Goal: Information Seeking & Learning: Learn about a topic

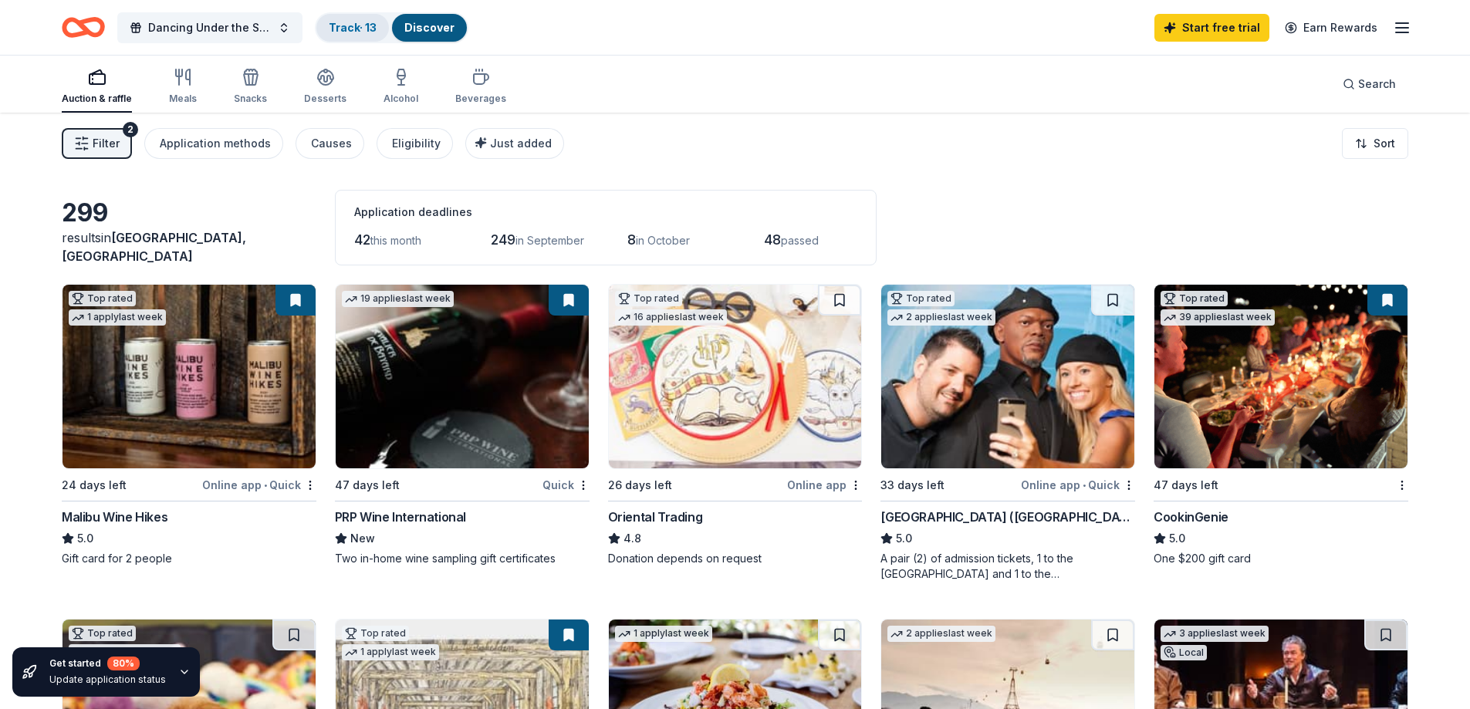
click at [350, 25] on link "Track · 13" at bounding box center [353, 27] width 48 height 13
click at [276, 373] on img at bounding box center [188, 377] width 253 height 184
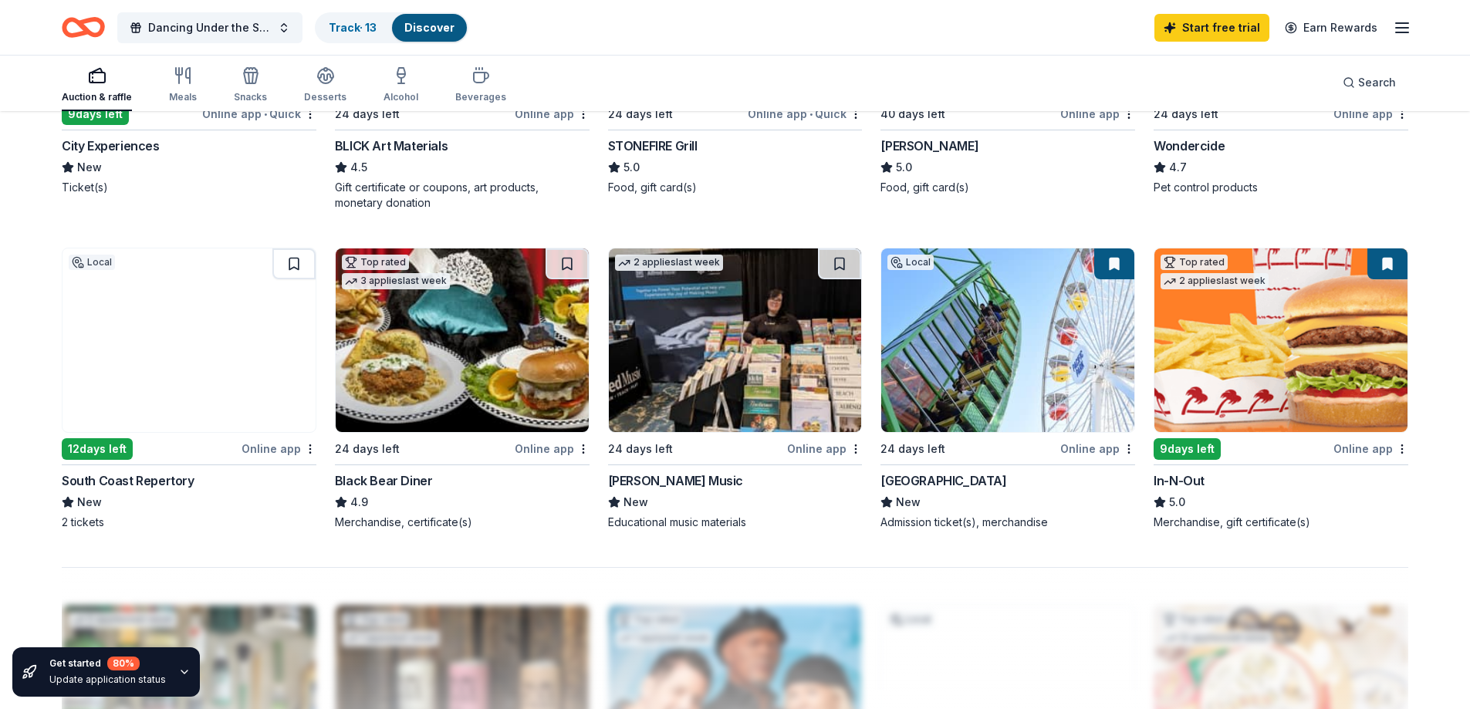
scroll to position [1080, 0]
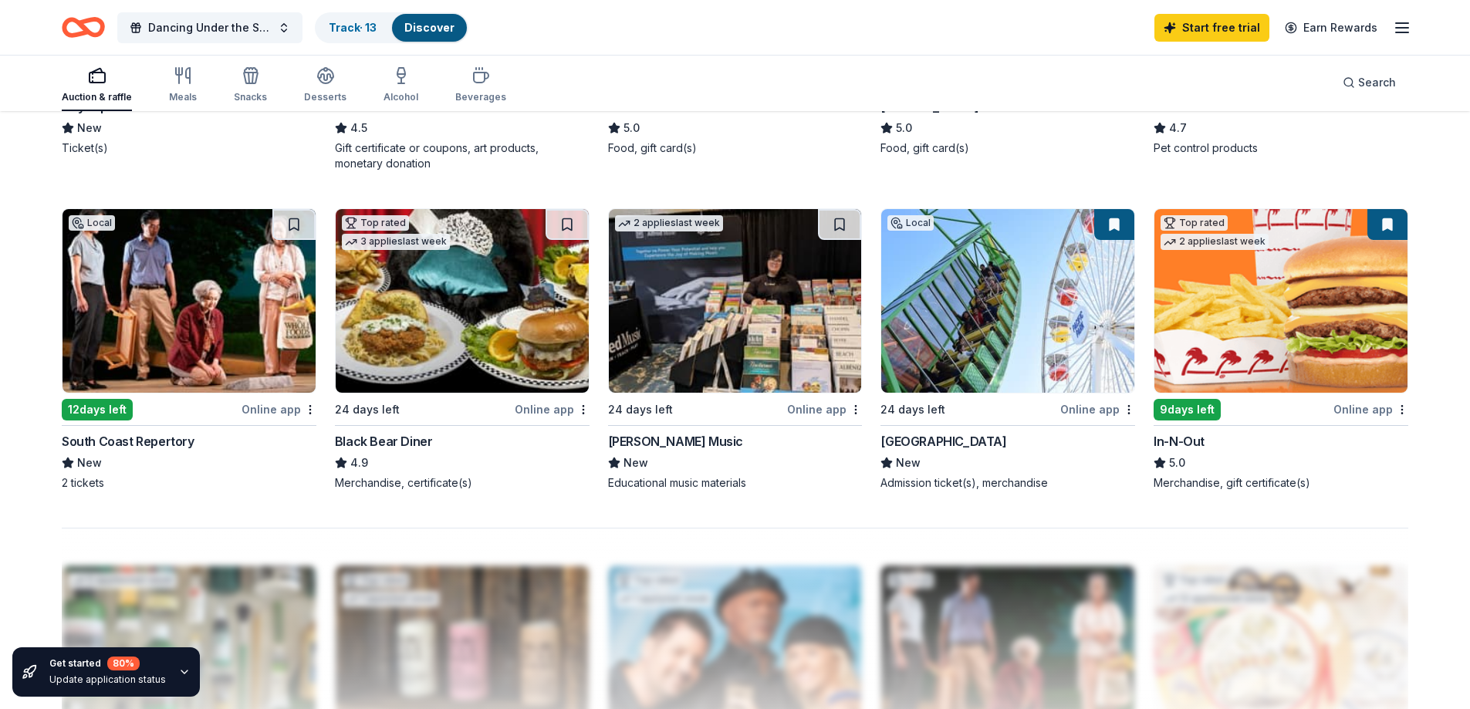
click at [949, 335] on img at bounding box center [1007, 301] width 253 height 184
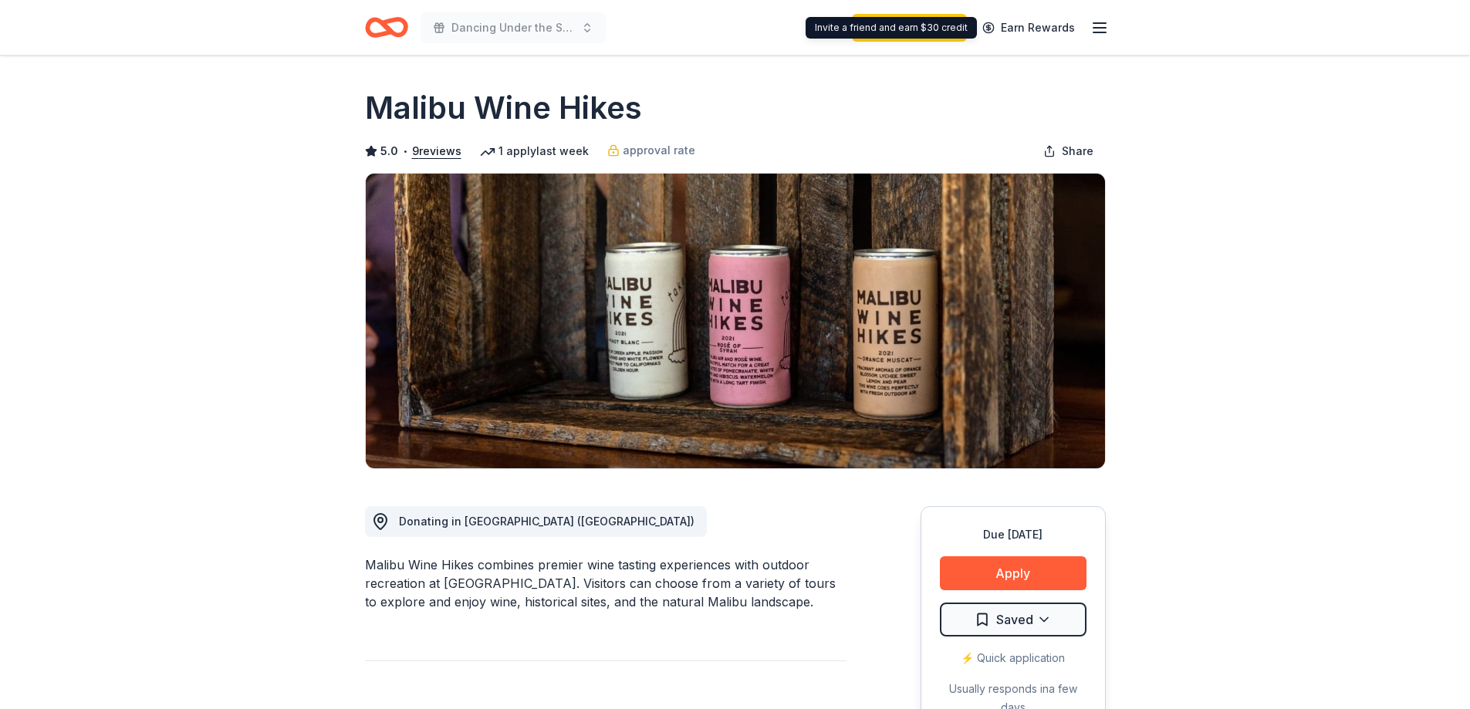
click at [1107, 28] on icon "button" at bounding box center [1099, 28] width 19 height 19
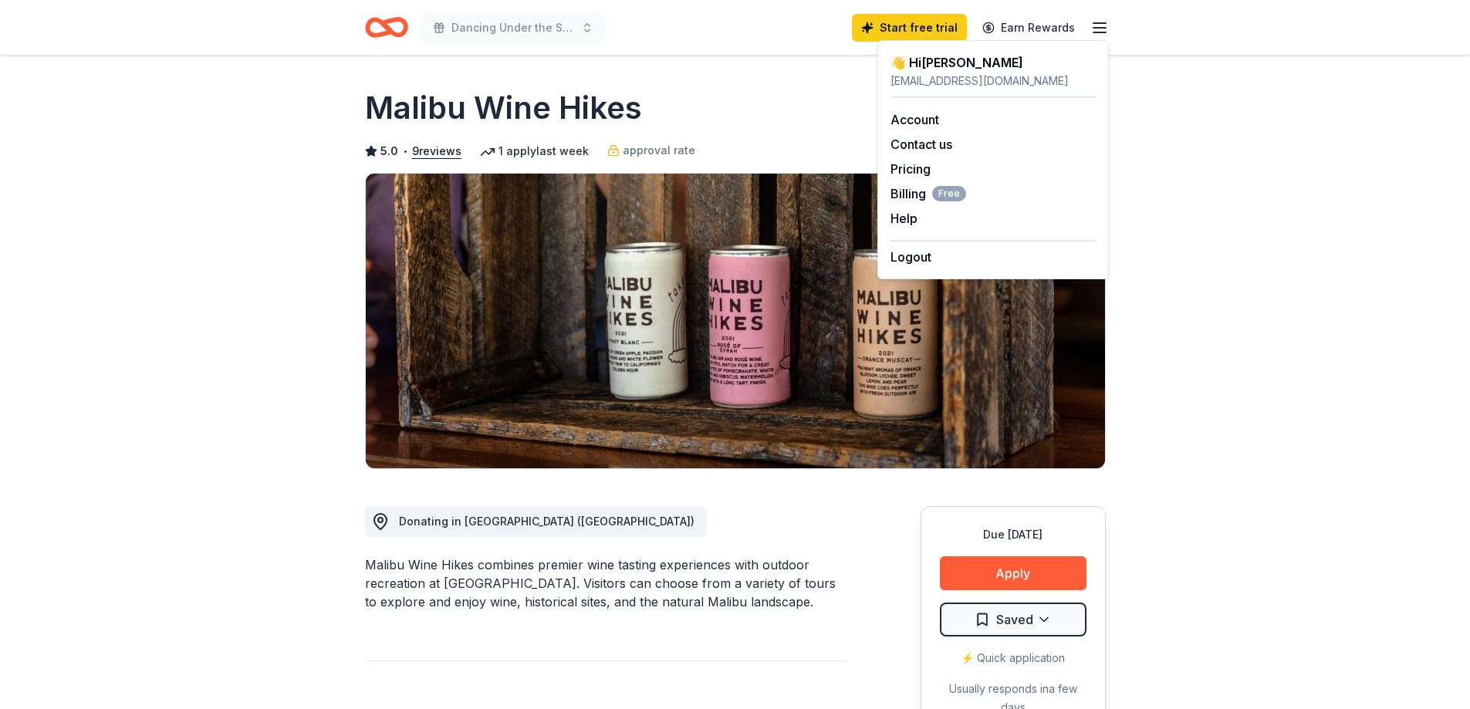
click at [392, 24] on icon "Home" at bounding box center [386, 27] width 43 height 36
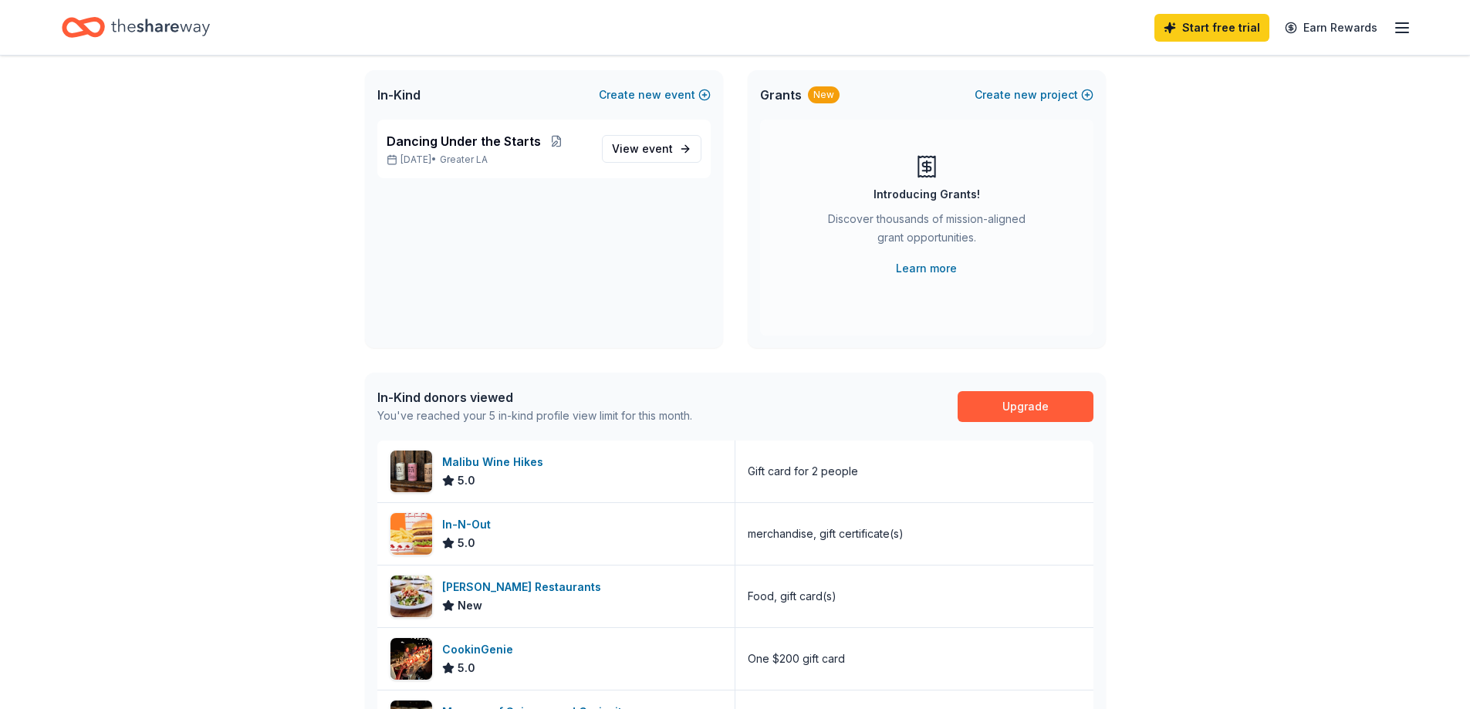
scroll to position [72, 0]
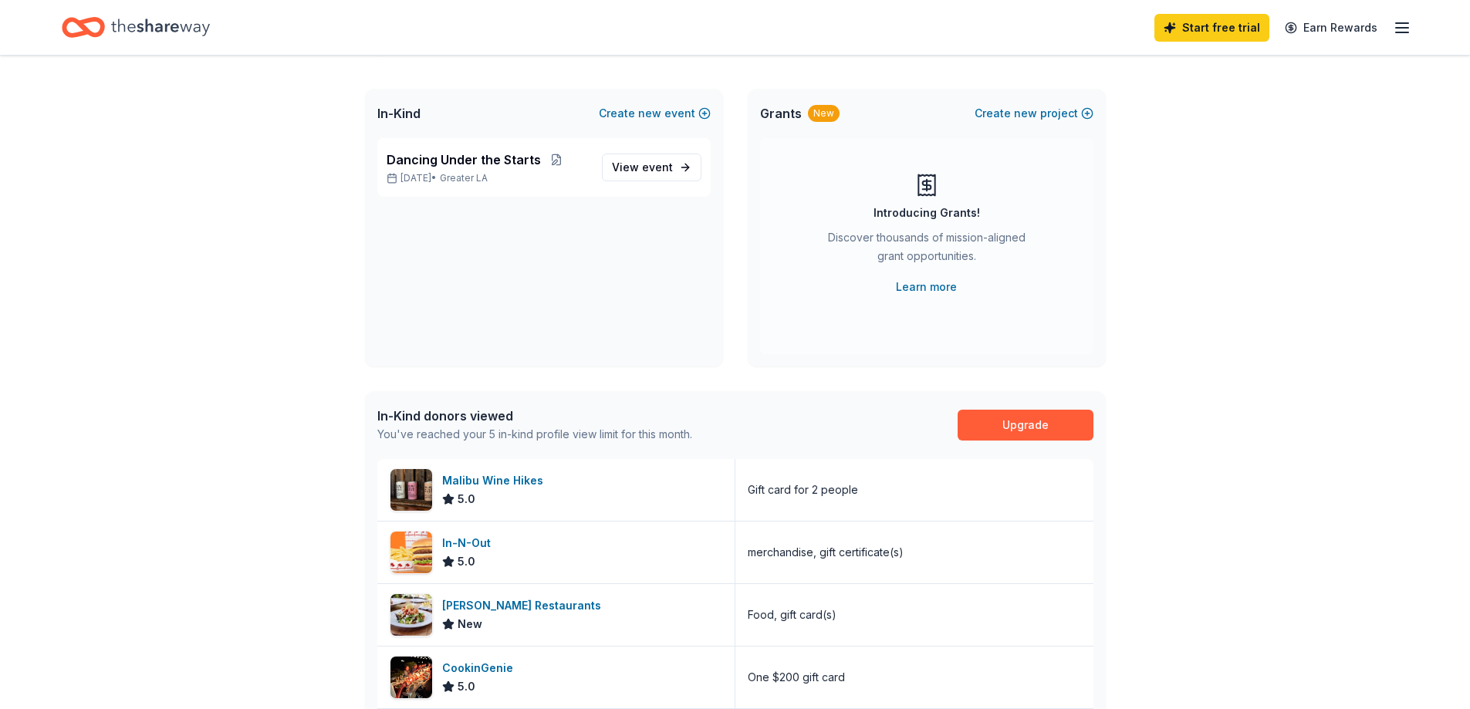
click at [139, 29] on icon "Home" at bounding box center [160, 28] width 99 height 32
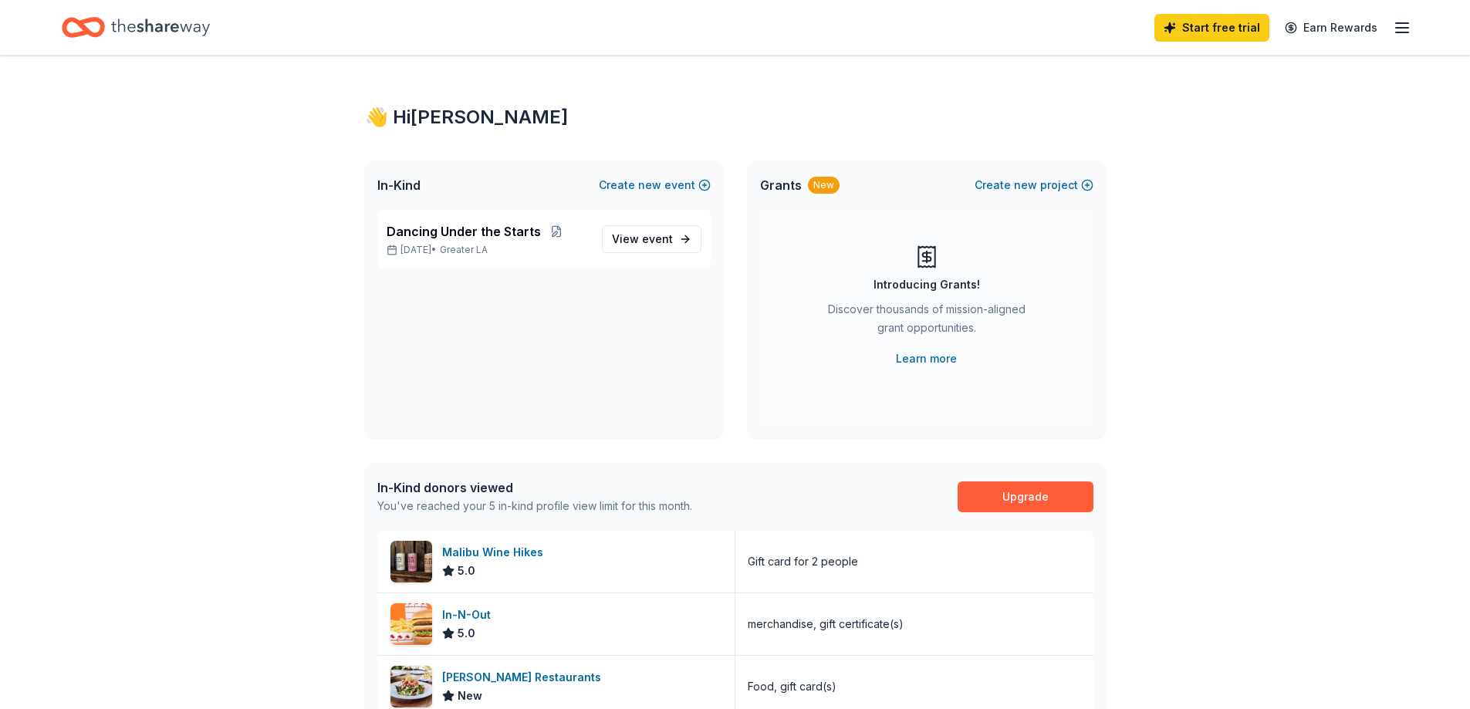
click at [82, 32] on icon "Home" at bounding box center [76, 26] width 24 height 15
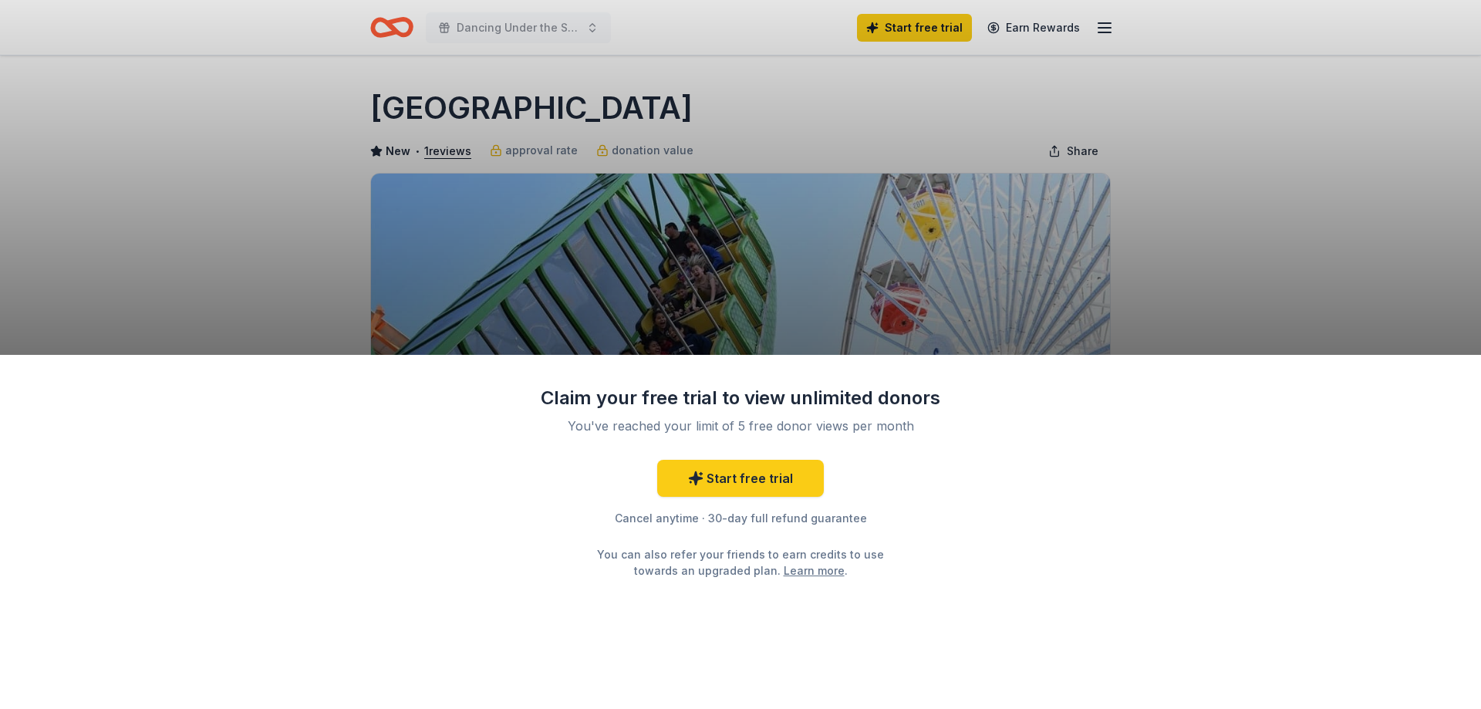
click at [1163, 207] on div "Claim your free trial to view unlimited donors You've reached your limit of 5 f…" at bounding box center [740, 354] width 1481 height 709
click at [1215, 177] on div "Claim your free trial to view unlimited donors You've reached your limit of 5 f…" at bounding box center [740, 354] width 1481 height 709
drag, startPoint x: 1260, startPoint y: 203, endPoint x: 1222, endPoint y: 175, distance: 46.9
click at [1247, 200] on div "Claim your free trial to view unlimited donors You've reached your limit of 5 f…" at bounding box center [740, 354] width 1481 height 709
drag, startPoint x: 1207, startPoint y: 163, endPoint x: 1217, endPoint y: 164, distance: 10.1
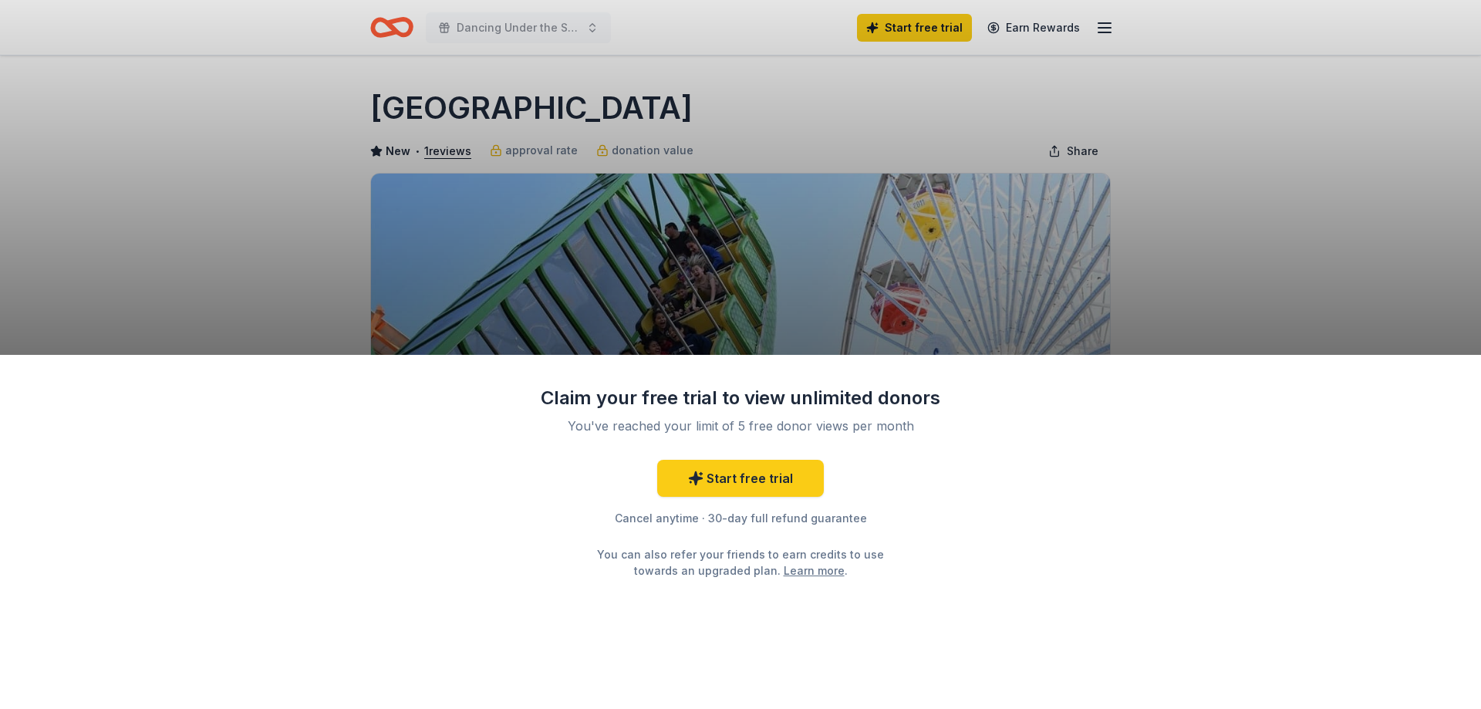
click at [1207, 163] on div "Claim your free trial to view unlimited donors You've reached your limit of 5 f…" at bounding box center [740, 354] width 1481 height 709
click at [1282, 210] on div "Claim your free trial to view unlimited donors You've reached your limit of 5 f…" at bounding box center [740, 354] width 1481 height 709
click at [1239, 200] on div "Claim your free trial to view unlimited donors You've reached your limit of 5 f…" at bounding box center [740, 354] width 1481 height 709
click at [1239, 199] on div "Claim your free trial to view unlimited donors You've reached your limit of 5 f…" at bounding box center [740, 354] width 1481 height 709
